Goal: Task Accomplishment & Management: Complete application form

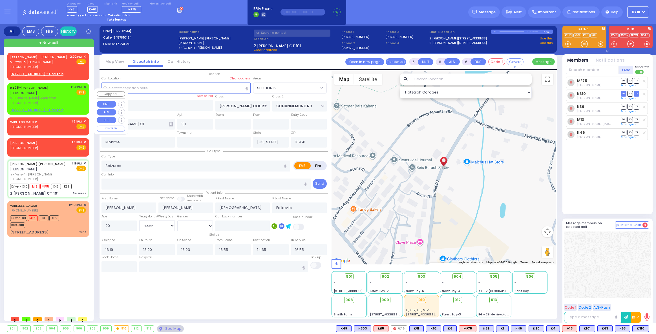
select select "SECTION 5"
select select "Year"
select select "[DEMOGRAPHIC_DATA]"
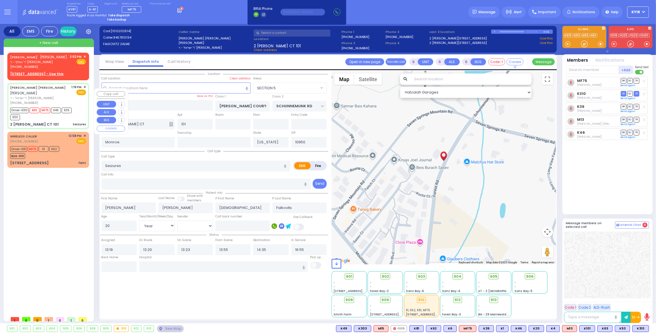
select select
radio input "true"
select select "Year"
select select "[DEMOGRAPHIC_DATA]"
select select "Hatzalah Garages"
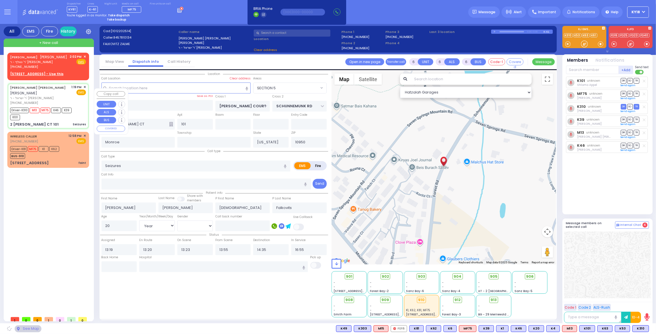
select select "SECTION 5"
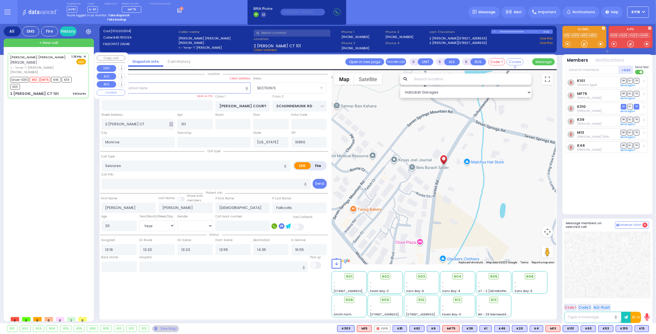
select select
radio input "true"
select select "Year"
select select "[DEMOGRAPHIC_DATA]"
select select "Hatzalah Garages"
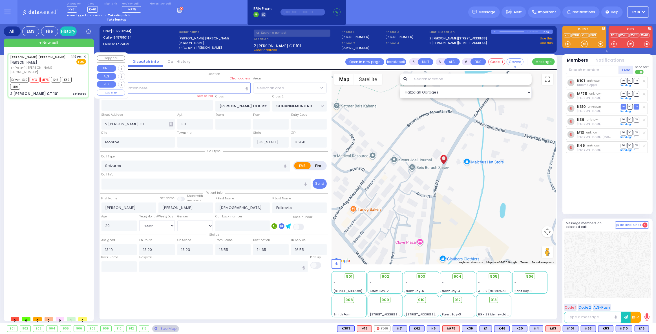
select select "SECTION 5"
select select
radio input "true"
select select "Year"
select select "[DEMOGRAPHIC_DATA]"
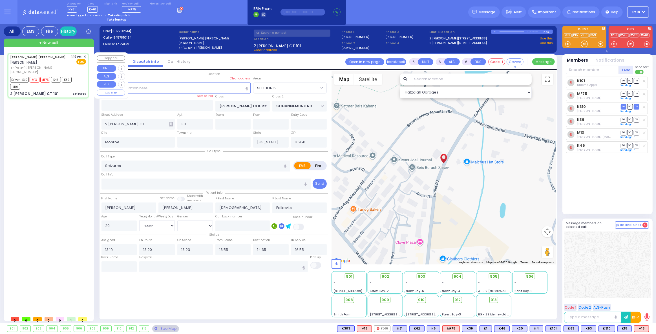
select select "Hatzalah Garages"
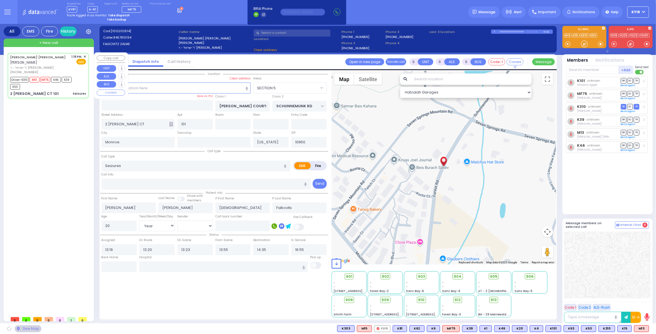
select select "SECTION 5"
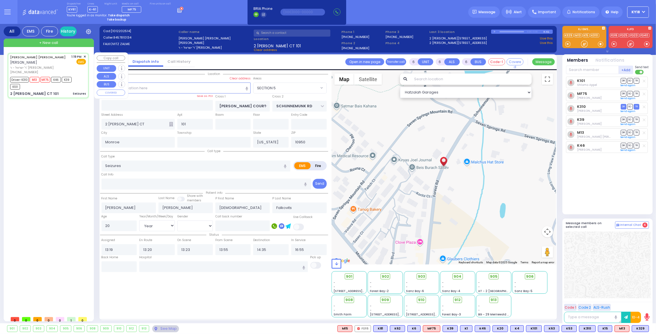
select select
radio input "true"
select select "Year"
select select "[DEMOGRAPHIC_DATA]"
select select "Hatzalah Garages"
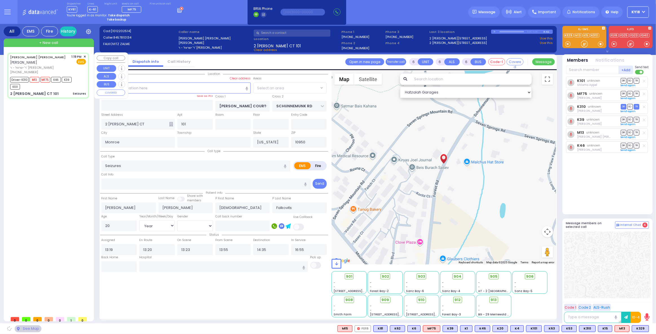
select select "SECTION 5"
select select
radio input "true"
select select "Year"
select select "[DEMOGRAPHIC_DATA]"
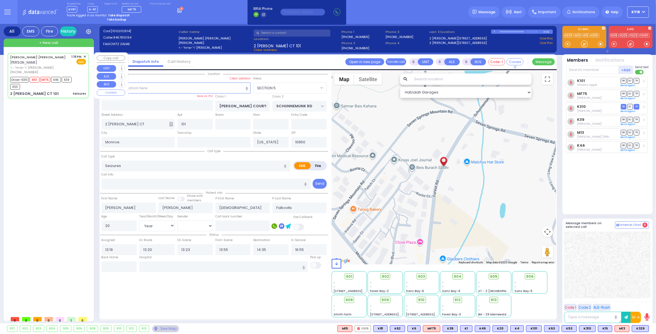
type input "Valley Hospital 4 Valley Health Plaza Paramus Paramus"
select select "Hatzalah Garages"
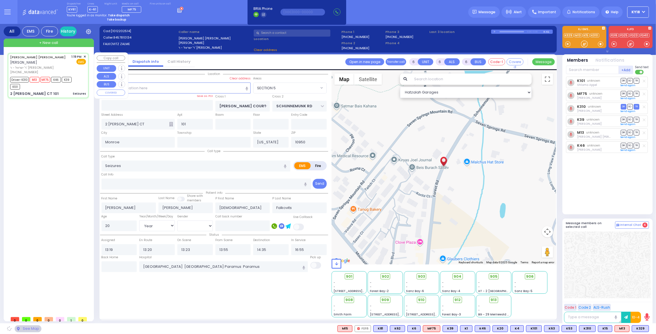
select select "SECTION 5"
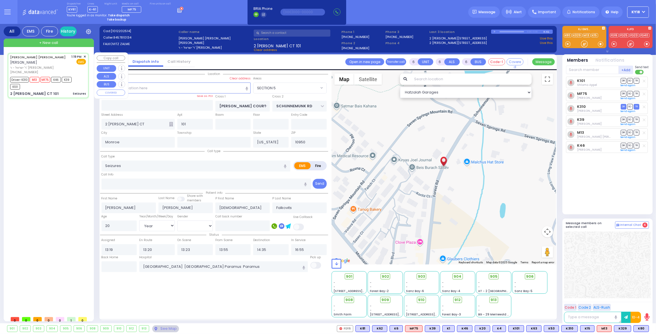
select select
radio input "true"
select select "Year"
select select "[DEMOGRAPHIC_DATA]"
select select "Hatzalah Garages"
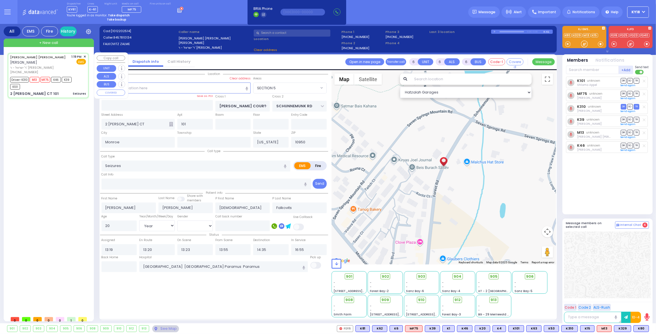
select select "SECTION 5"
select select
radio input "true"
select select "Year"
select select "[DEMOGRAPHIC_DATA]"
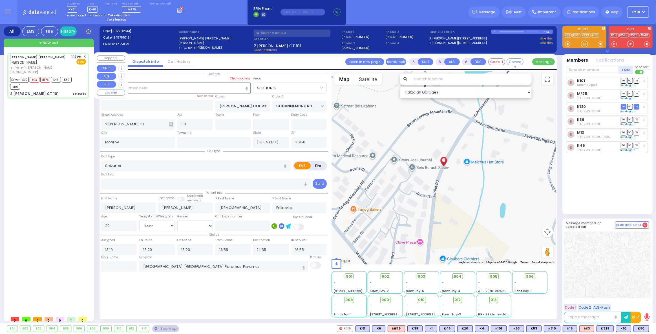
select select "Hatzalah Garages"
select select "SECTION 5"
select select
radio input "true"
select select "Year"
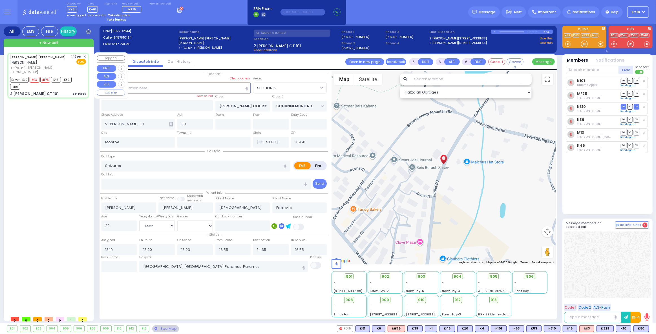
select select "[DEMOGRAPHIC_DATA]"
select select "Hatzalah Garages"
select select "SECTION 5"
select select
radio input "true"
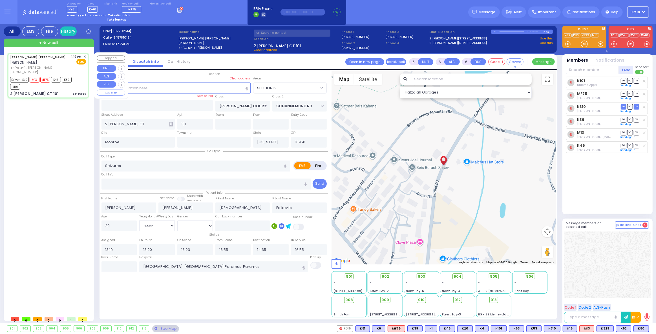
select select "Year"
select select "[DEMOGRAPHIC_DATA]"
select select "Hatzalah Garages"
select select "SECTION 5"
select select
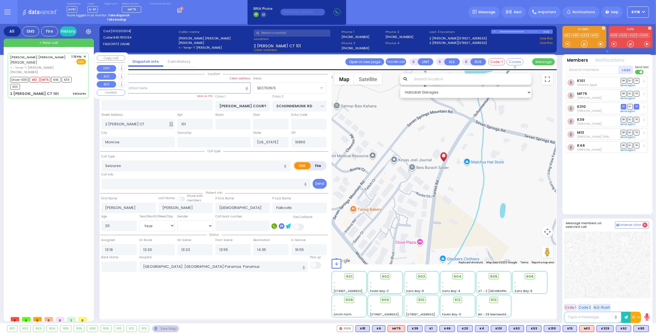
radio input "true"
select select "Year"
select select "[DEMOGRAPHIC_DATA]"
select select "Hatzalah Garages"
select select "SECTION 5"
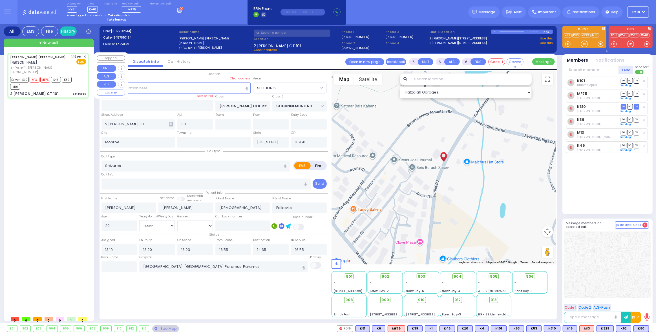
select select
radio input "true"
select select "Year"
select select "[DEMOGRAPHIC_DATA]"
select select "Hatzalah Garages"
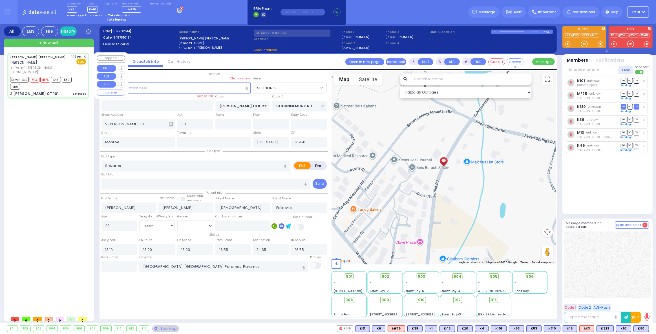
select select "SECTION 5"
select select
radio input "true"
select select "Year"
select select "[DEMOGRAPHIC_DATA]"
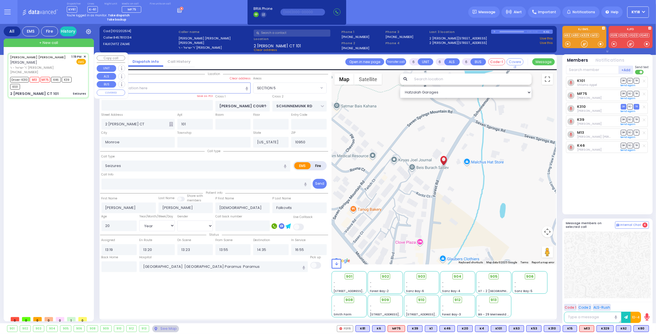
select select "Hatzalah Garages"
select select "SECTION 5"
select select
radio input "true"
select select "Year"
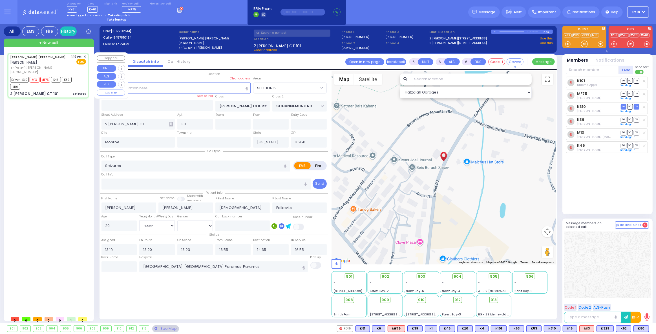
select select "[DEMOGRAPHIC_DATA]"
select select "Hatzalah Garages"
select select "SECTION 5"
select select
radio input "true"
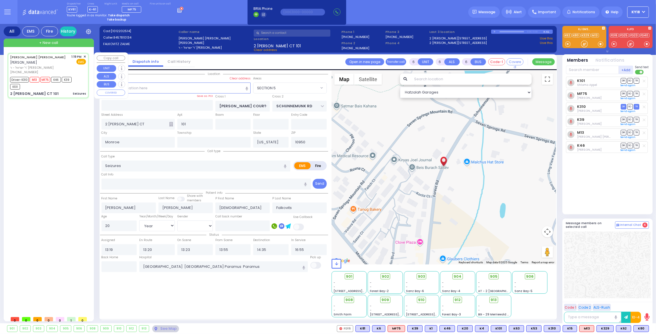
select select "Year"
select select "[DEMOGRAPHIC_DATA]"
select select "Hatzalah Garages"
select select "SECTION 5"
select select
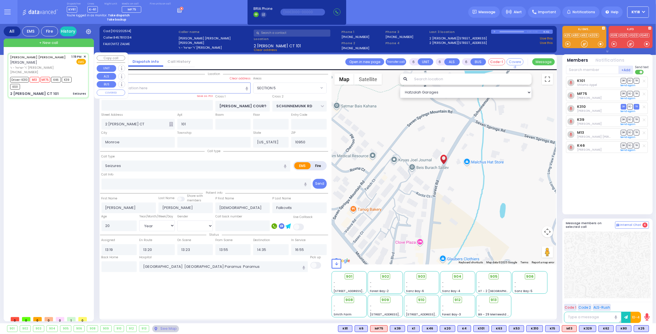
radio input "true"
select select "Year"
select select "[DEMOGRAPHIC_DATA]"
select select "Hatzalah Garages"
select select "SECTION 5"
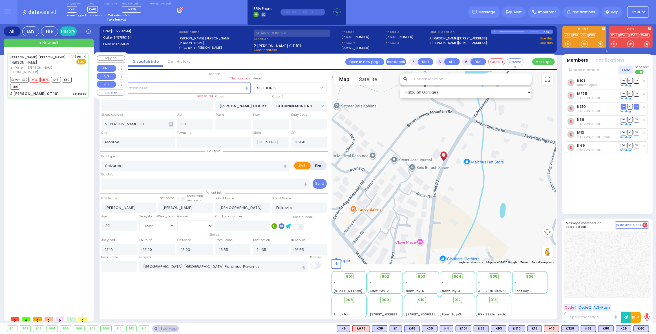
select select
radio input "true"
select select "Year"
select select "[DEMOGRAPHIC_DATA]"
select select "Hatzalah Garages"
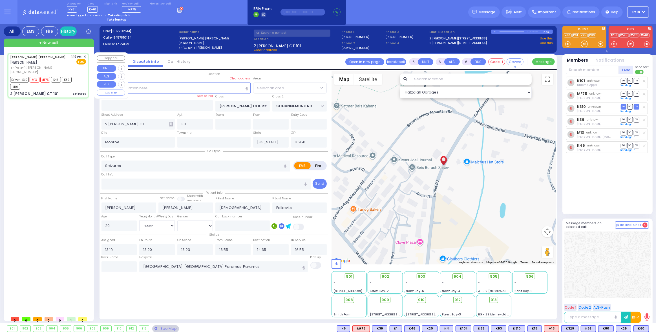
select select "SECTION 5"
select select
radio input "true"
select select "Year"
select select "[DEMOGRAPHIC_DATA]"
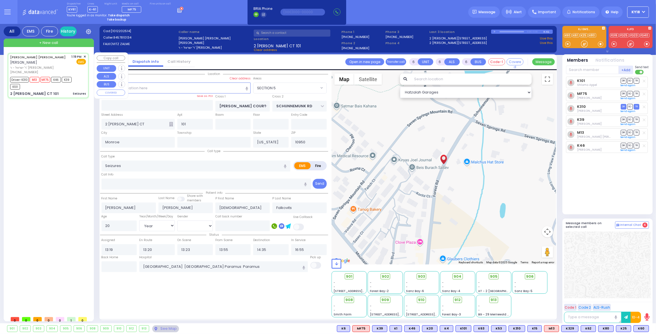
select select "Hatzalah Garages"
select select "SECTION 5"
select select
radio input "true"
select select "Year"
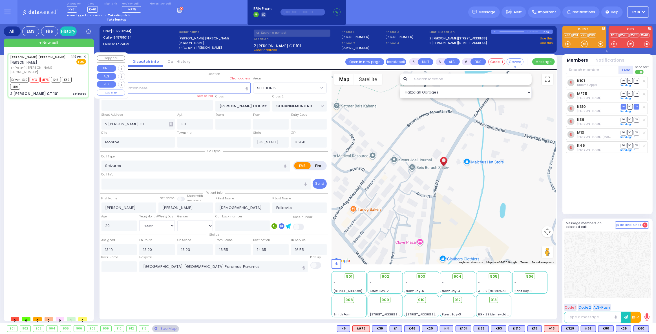
select select "[DEMOGRAPHIC_DATA]"
select select "Hatzalah Garages"
select select "SECTION 5"
select select
radio input "true"
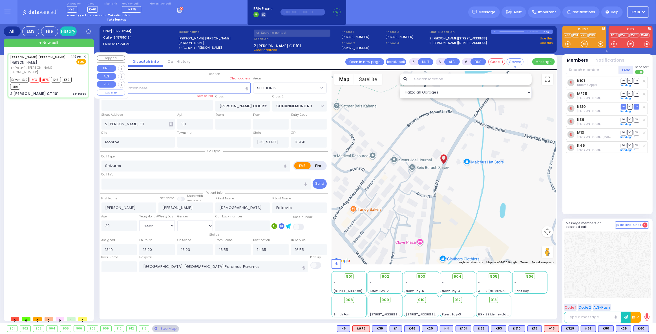
select select "Year"
select select "[DEMOGRAPHIC_DATA]"
select select "Hatzalah Garages"
select select "SECTION 5"
select select
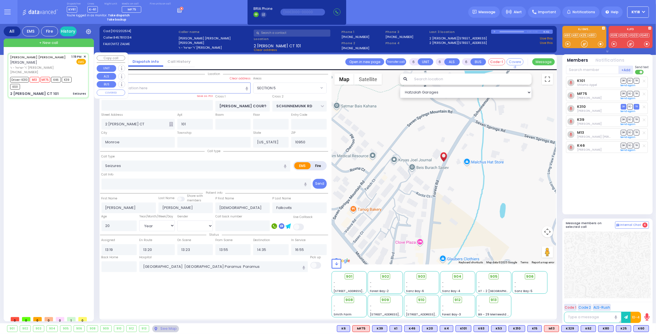
radio input "true"
select select "Year"
select select "[DEMOGRAPHIC_DATA]"
select select "Hatzalah Garages"
select select "SECTION 5"
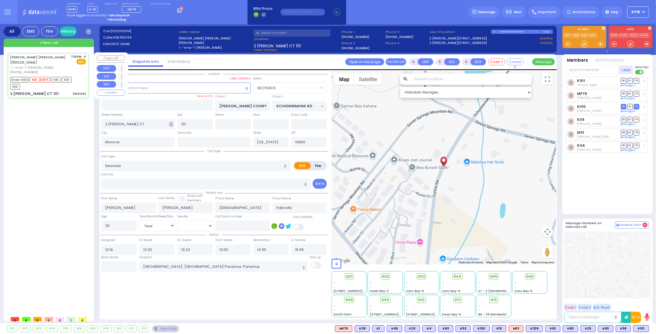
select select
radio input "true"
select select "Year"
select select "[DEMOGRAPHIC_DATA]"
select select "Hatzalah Garages"
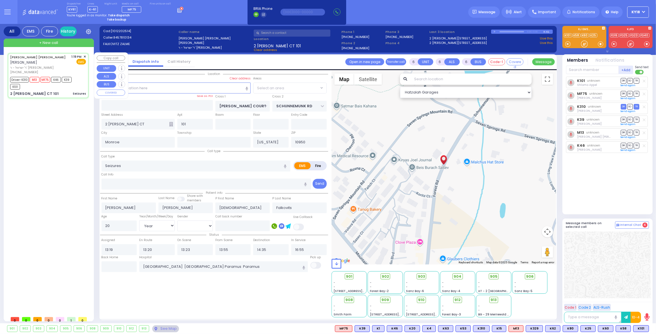
select select "SECTION 5"
select select
radio input "true"
select select "Year"
select select "[DEMOGRAPHIC_DATA]"
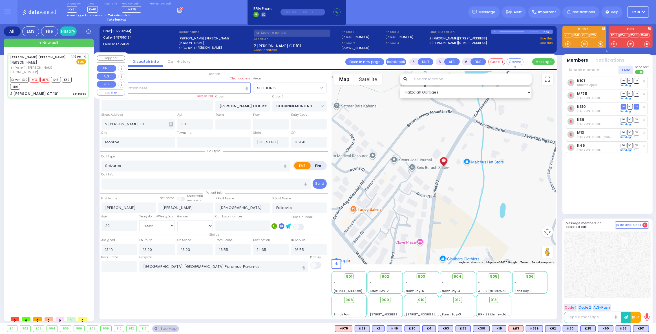
select select "Hatzalah Garages"
select select "SECTION 5"
select select
radio input "true"
select select "Year"
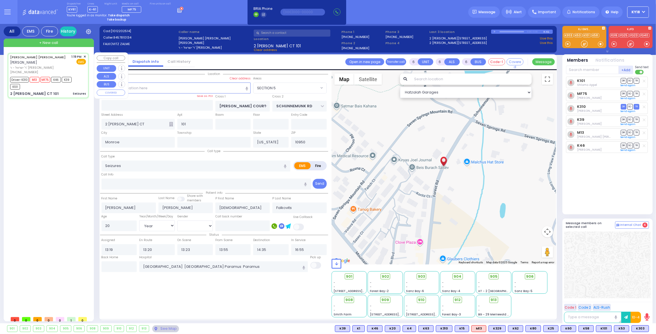
select select "[DEMOGRAPHIC_DATA]"
select select "Hatzalah Garages"
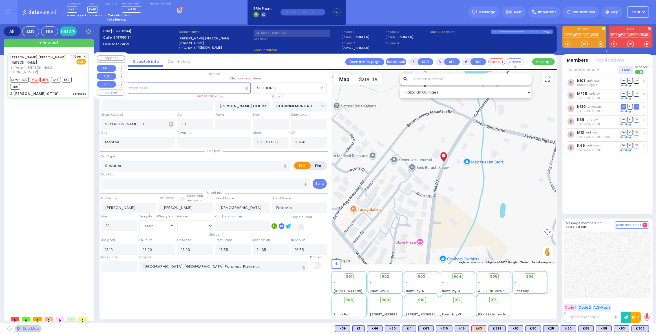
select select "SECTION 5"
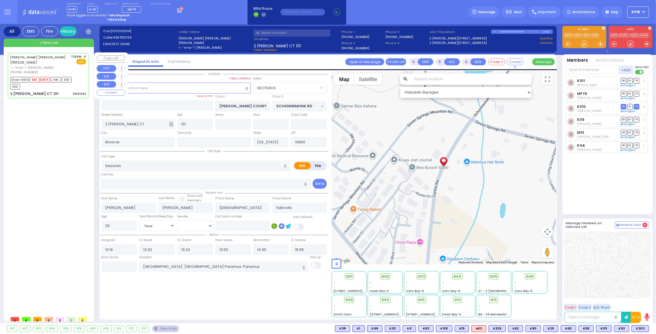
select select
radio input "true"
select select "Year"
select select "[DEMOGRAPHIC_DATA]"
select select "Hatzalah Garages"
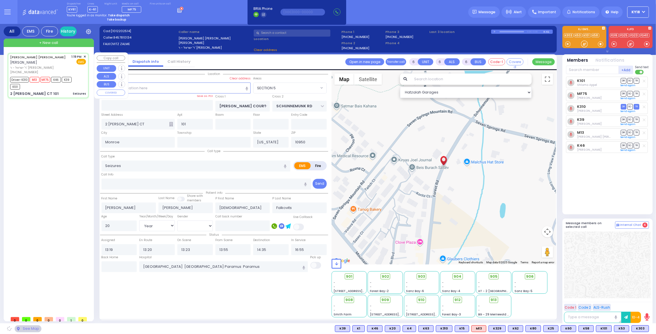
select select "SECTION 5"
select select
radio input "true"
select select "Year"
select select "[DEMOGRAPHIC_DATA]"
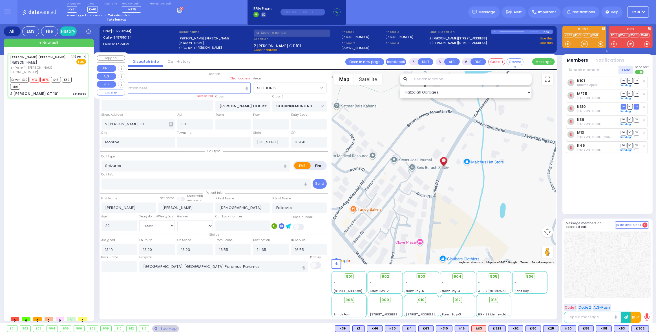
select select "Hatzalah Garages"
select select "SECTION 5"
select select
radio input "true"
select select "Year"
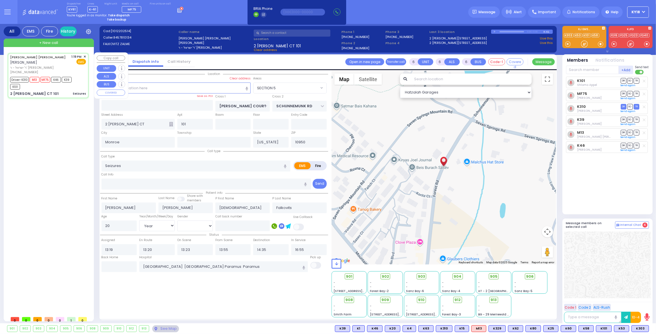
select select "[DEMOGRAPHIC_DATA]"
select select "Hatzalah Garages"
select select "SECTION 5"
select select
radio input "true"
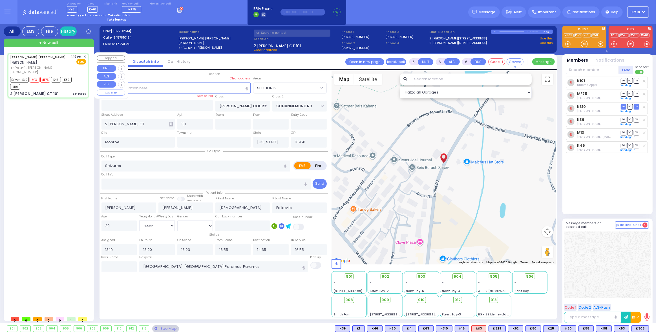
select select "Year"
select select "[DEMOGRAPHIC_DATA]"
select select "SECTION 5"
select select "Hatzalah Garages"
select select
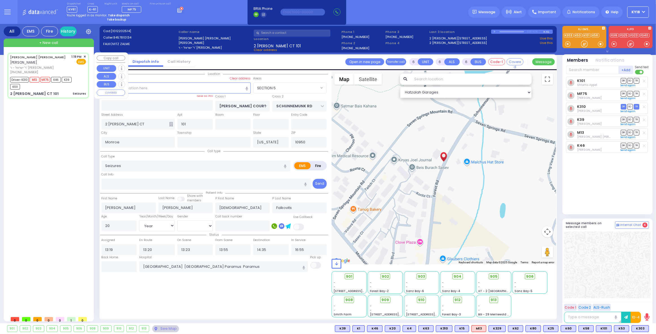
radio input "true"
select select "Year"
select select "[DEMOGRAPHIC_DATA]"
select select "Hatzalah Garages"
select select "SECTION 5"
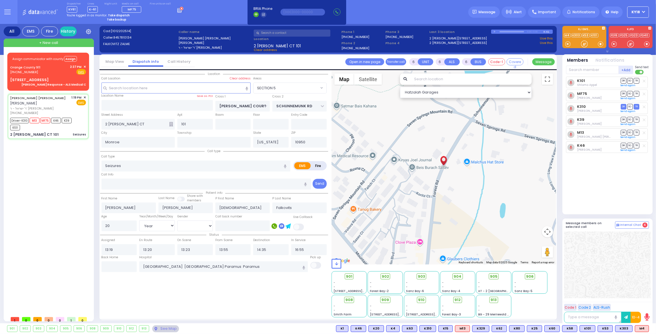
select select
radio input "true"
select select "Year"
select select "[DEMOGRAPHIC_DATA]"
select select "Hatzalah Garages"
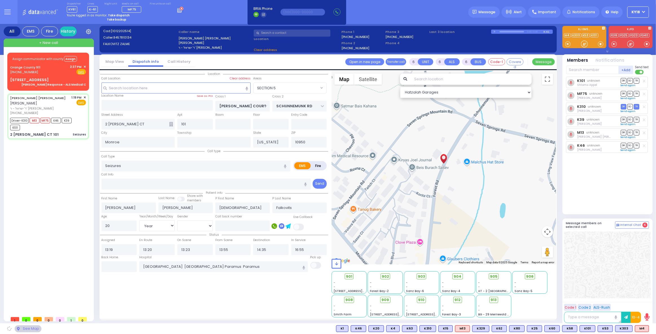
select select "SECTION 5"
select select
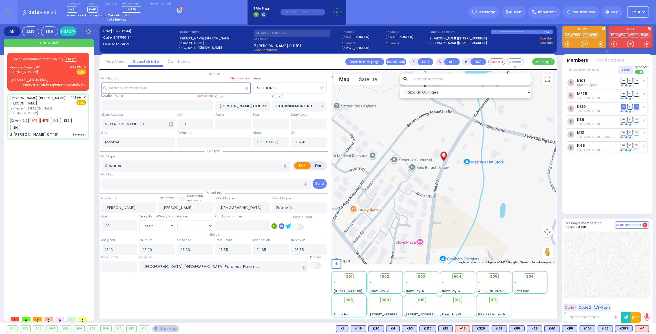
radio input "true"
select select "Year"
select select "[DEMOGRAPHIC_DATA]"
select select "Hatzalah Garages"
select select "SECTION 5"
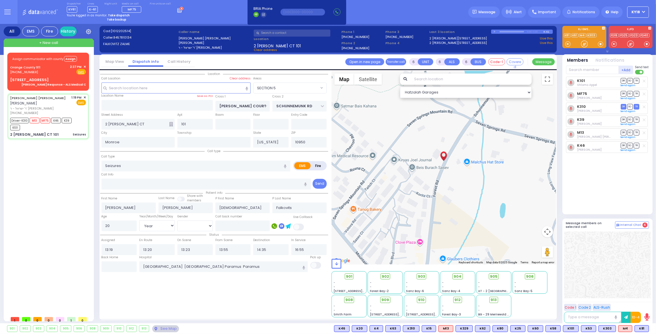
select select
radio input "true"
select select "Year"
select select "[DEMOGRAPHIC_DATA]"
select select "Hatzalah Garages"
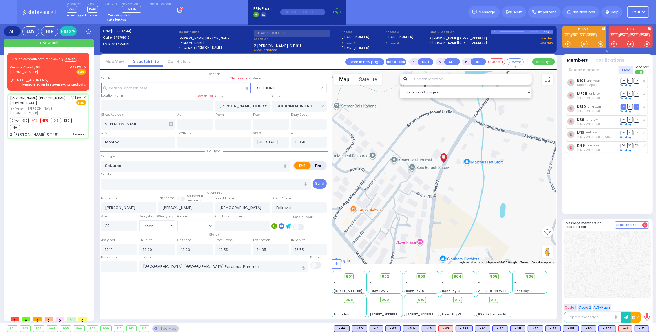
select select "SECTION 5"
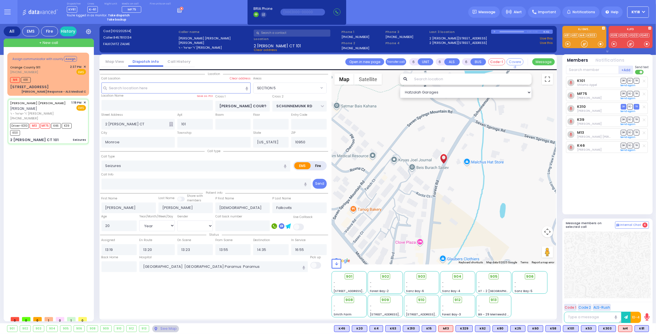
select select
radio input "true"
select select "Year"
select select "[DEMOGRAPHIC_DATA]"
select select "Hatzalah Garages"
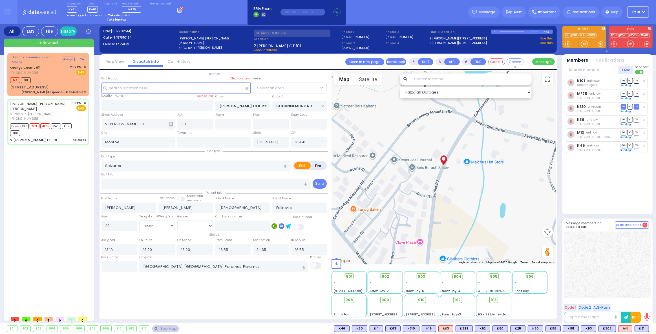
select select "SECTION 5"
select select
radio input "true"
select select "Year"
select select "[DEMOGRAPHIC_DATA]"
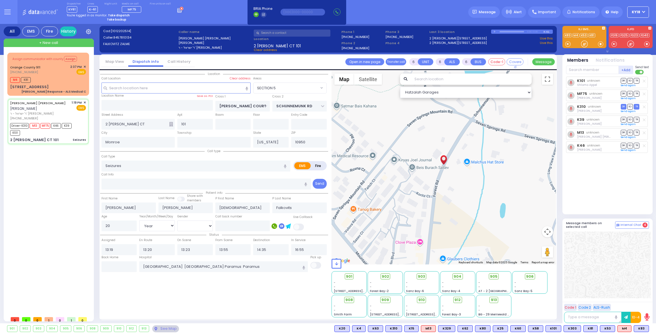
select select "SECTION 5"
select select "Year"
select select "[DEMOGRAPHIC_DATA]"
select select
radio input "true"
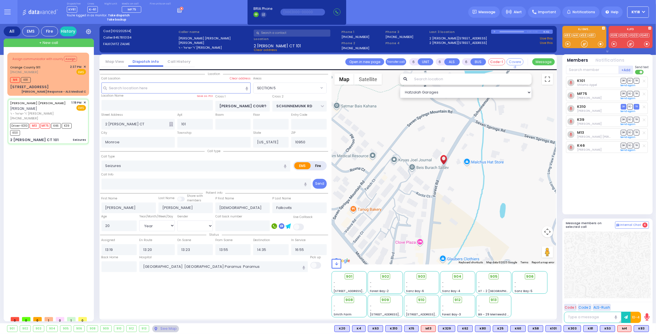
select select "Year"
select select "[DEMOGRAPHIC_DATA]"
select select "Hatzalah Garages"
select select "SECTION 5"
select select
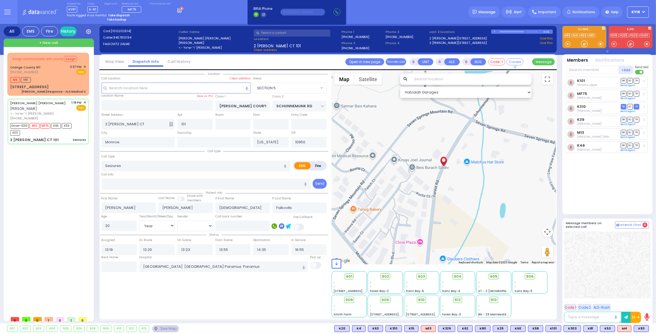
radio input "true"
select select "Year"
select select "[DEMOGRAPHIC_DATA]"
select select "Hatzalah Garages"
select select "SECTION 5"
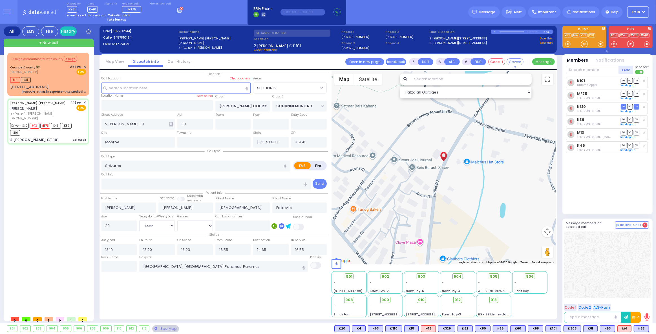
select select
radio input "true"
select select "Year"
select select "[DEMOGRAPHIC_DATA]"
select select "Hatzalah Garages"
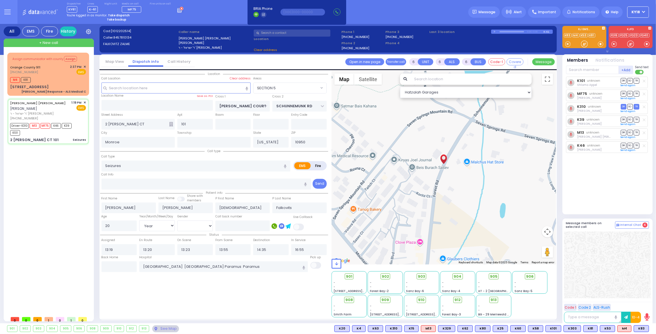
select select "SECTION 5"
select select
radio input "true"
select select "Year"
select select "[DEMOGRAPHIC_DATA]"
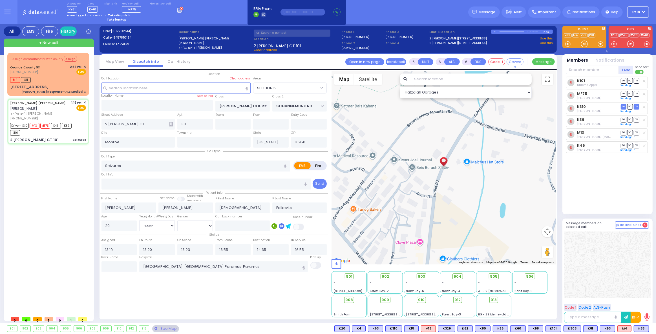
select select "Hatzalah Garages"
select select "SECTION 5"
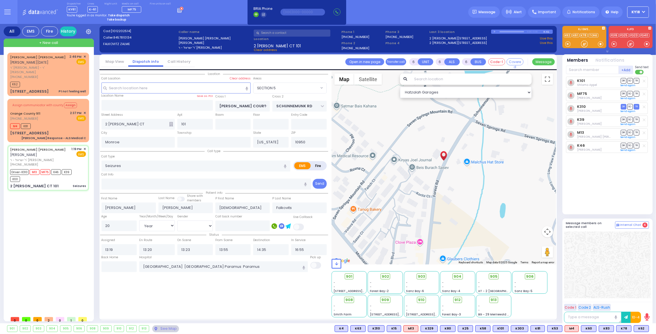
select select
radio input "true"
select select "Year"
select select "[DEMOGRAPHIC_DATA]"
select select "Hatzalah Garages"
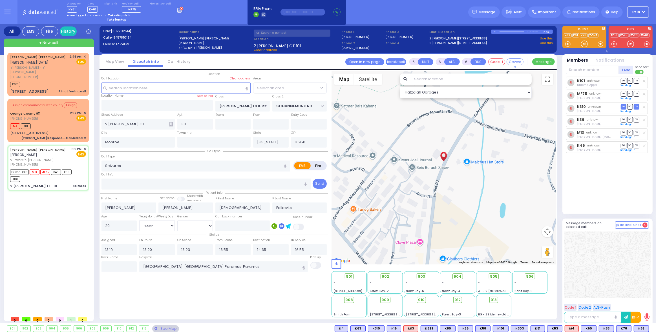
select select "SECTION 5"
select select
radio input "true"
select select "Year"
select select "[DEMOGRAPHIC_DATA]"
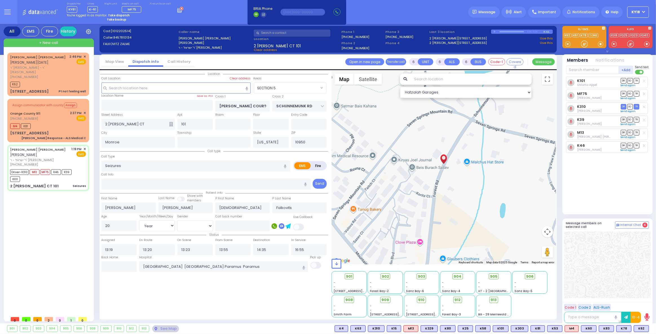
select select "Hatzalah Garages"
select select
radio input "true"
select select "Year"
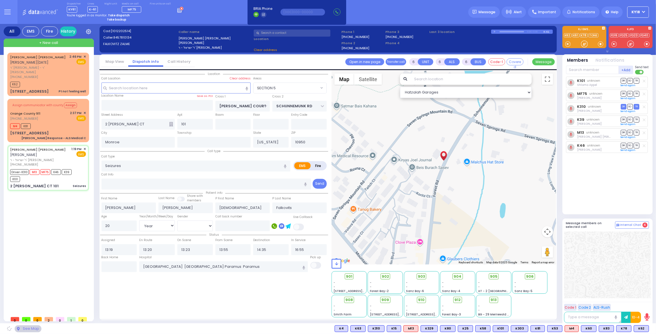
select select "[DEMOGRAPHIC_DATA]"
select select "Hatzalah Garages"
select select "SECTION 5"
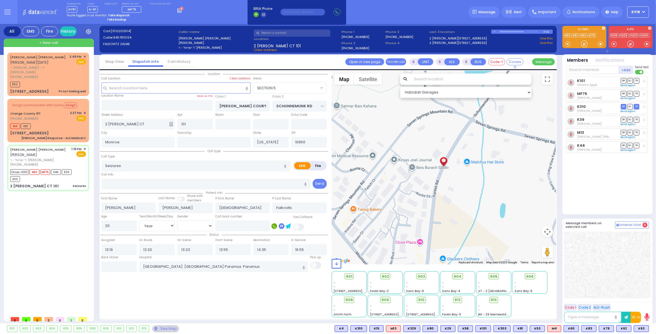
select select
radio input "true"
select select "Year"
select select "[DEMOGRAPHIC_DATA]"
select select "Hatzalah Garages"
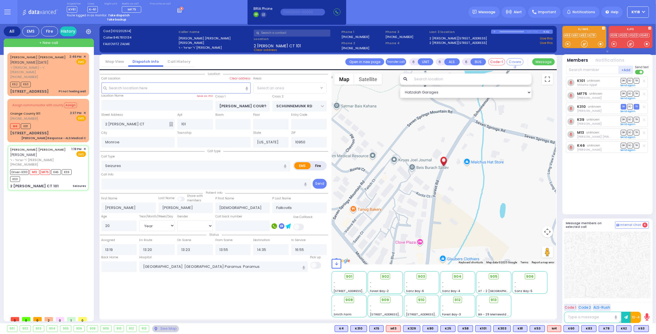
select select "SECTION 5"
click at [363, 77] on button "Satellite" at bounding box center [368, 79] width 28 height 11
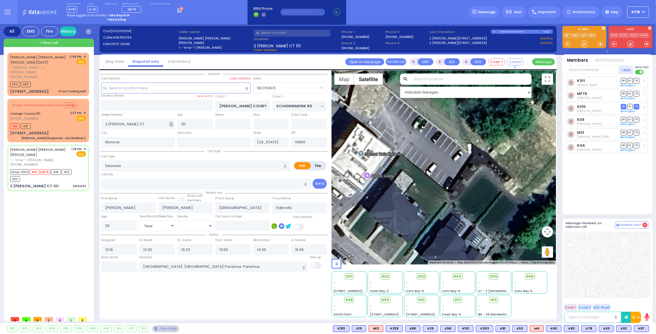
drag, startPoint x: 343, startPoint y: 115, endPoint x: 446, endPoint y: 162, distance: 113.1
click at [446, 162] on div "594 Calculate distance 595 Calculate distance 596 Calculate distance 901 Calcul…" at bounding box center [443, 168] width 224 height 194
click at [340, 80] on button "Map" at bounding box center [344, 79] width 20 height 11
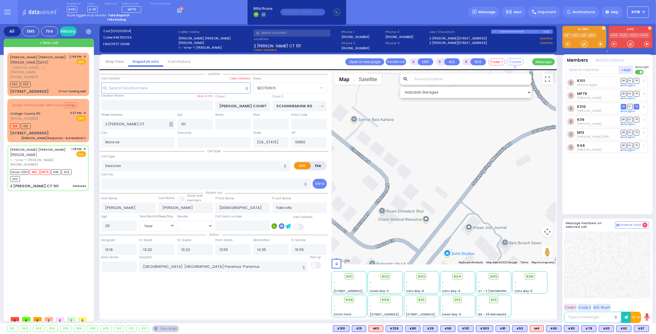
drag, startPoint x: 411, startPoint y: 172, endPoint x: 393, endPoint y: 159, distance: 22.0
click at [392, 159] on div "594 Calculate distance 595 Calculate distance 596 Calculate distance 901 Calcul…" at bounding box center [443, 168] width 224 height 194
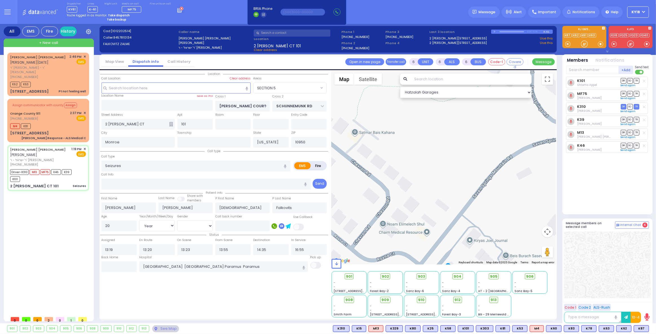
drag, startPoint x: 465, startPoint y: 180, endPoint x: 457, endPoint y: 182, distance: 7.7
click at [460, 181] on div "594 Calculate distance 595 Calculate distance 596 Calculate distance 901 Calcul…" at bounding box center [443, 168] width 224 height 194
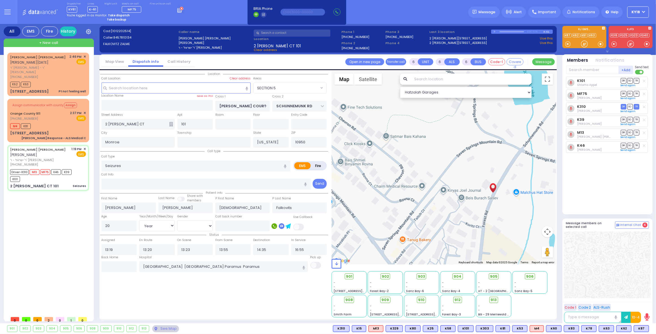
drag, startPoint x: 465, startPoint y: 181, endPoint x: 454, endPoint y: 168, distance: 16.8
click at [454, 168] on div "594 Calculate distance 595 Calculate distance 596 Calculate distance 901 Calcul…" at bounding box center [443, 168] width 224 height 194
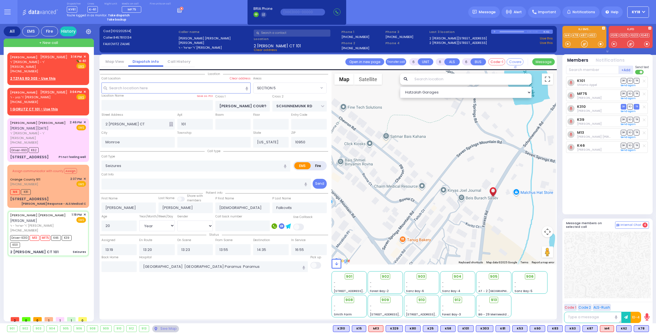
select select "SECTION 5"
select select "Year"
select select "[DEMOGRAPHIC_DATA]"
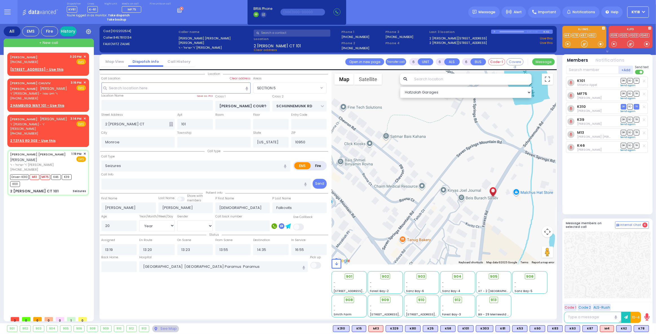
click at [71, 30] on link "History" at bounding box center [68, 31] width 17 height 10
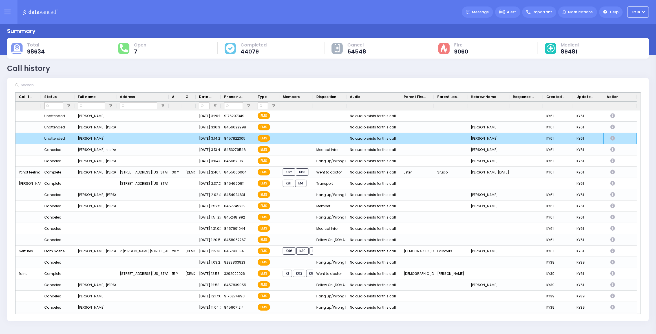
click at [611, 137] on icon "Press SPACE to deselect this row." at bounding box center [613, 138] width 6 height 5
select select
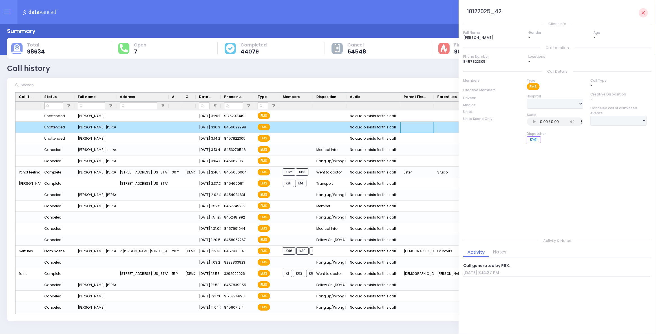
click at [432, 130] on div "Press SPACE to deselect this row." at bounding box center [417, 127] width 34 height 11
select select
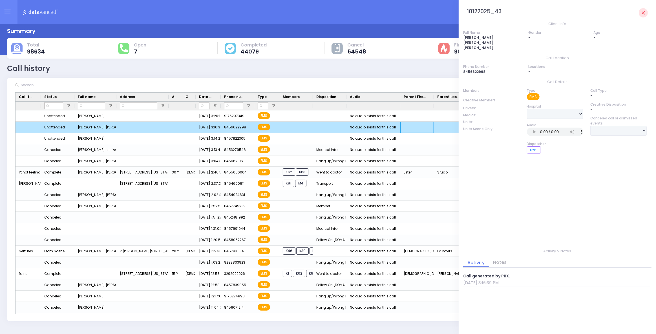
click at [410, 124] on div "Press SPACE to deselect this row." at bounding box center [417, 127] width 34 height 11
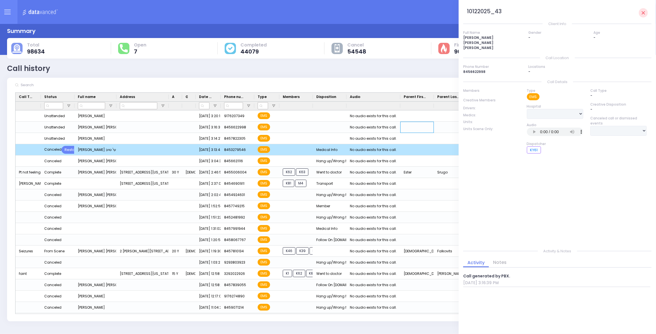
click at [354, 152] on div "No audio exists for this call." at bounding box center [373, 149] width 47 height 7
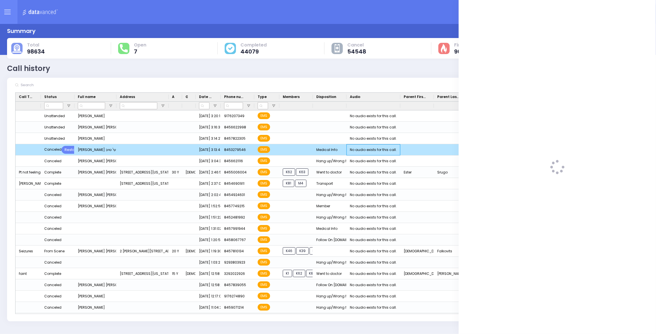
select select
select select "Medical Info"
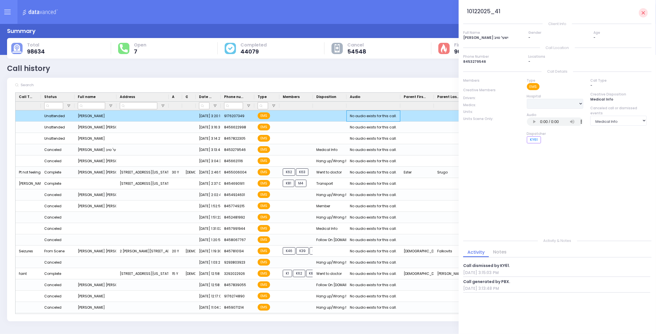
click at [371, 118] on div "No audio exists for this call." at bounding box center [373, 115] width 47 height 7
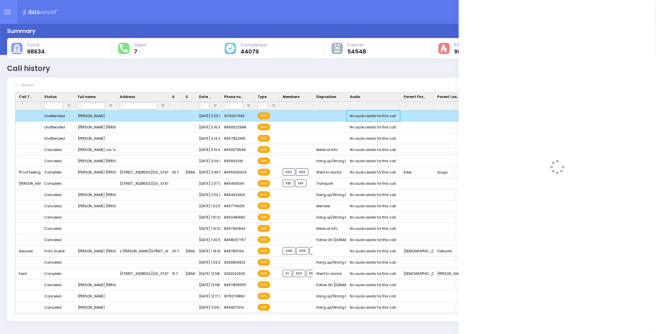
select select
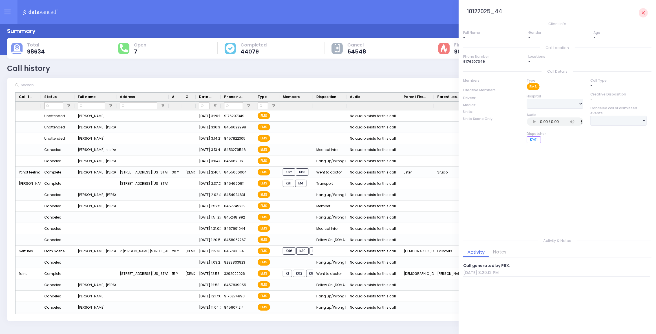
click at [39, 10] on img at bounding box center [40, 11] width 37 height 7
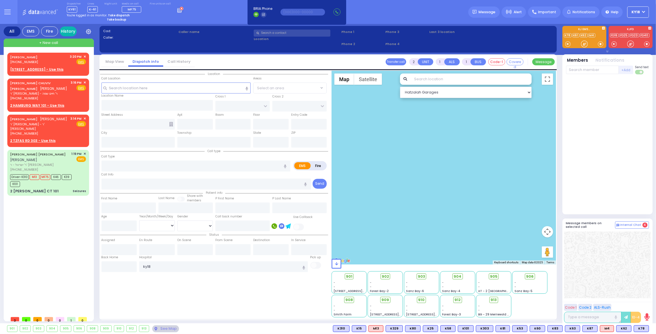
click at [73, 32] on link "History" at bounding box center [68, 31] width 17 height 10
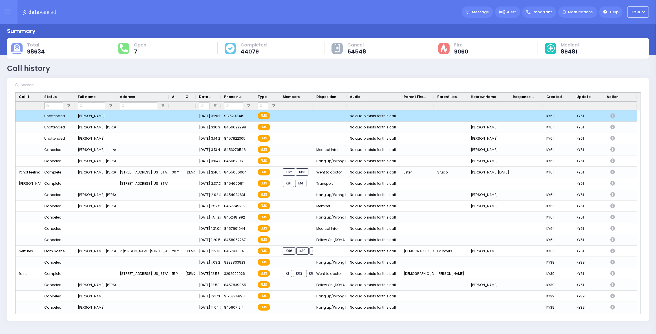
click at [612, 117] on icon "Press SPACE to deselect this row." at bounding box center [613, 116] width 6 height 5
select select
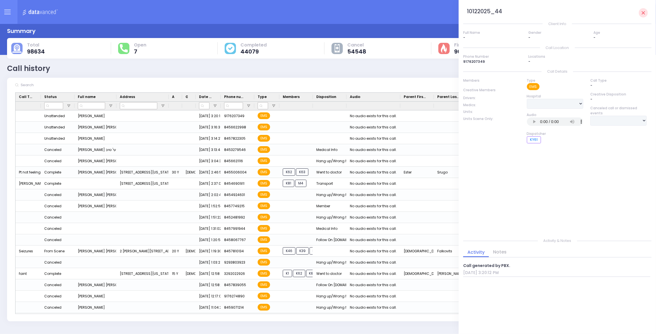
click at [37, 11] on img at bounding box center [40, 11] width 37 height 7
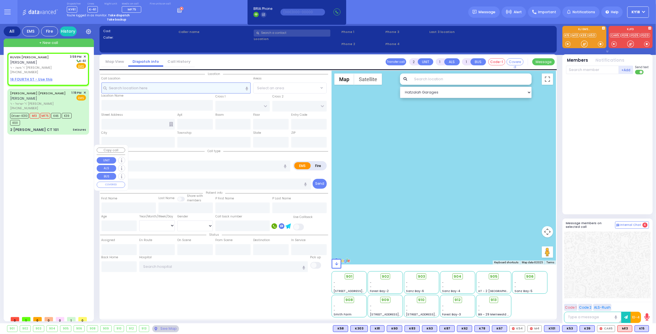
select select
radio input "true"
type input "[PERSON_NAME]"
type input "KIBUDY"
select select
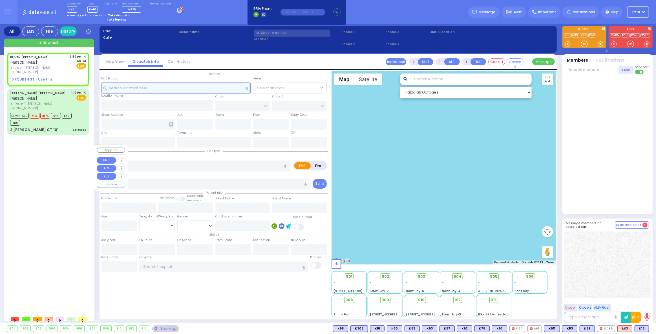
type input "15:59"
select select "Hatzalah Garages"
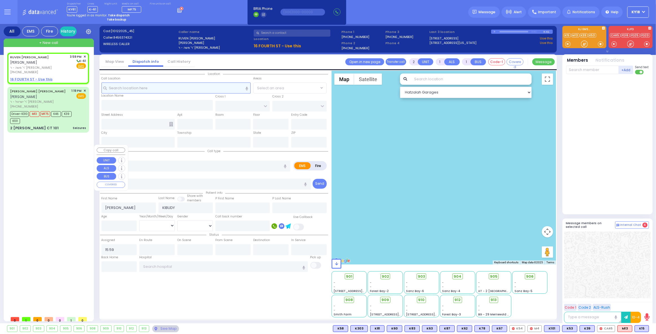
select select
radio input "true"
select select
select select "Hatzalah Garages"
select select
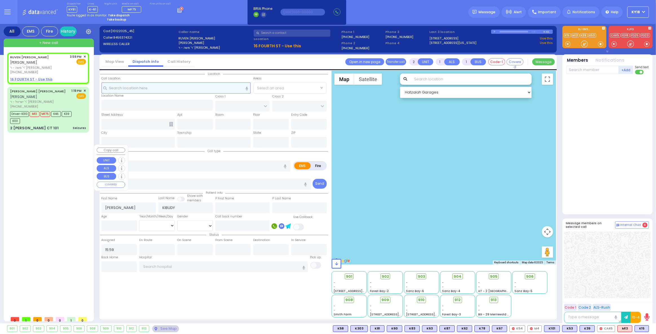
radio input "true"
select select
select select "Hatzalah Garages"
